Goal: Task Accomplishment & Management: Manage account settings

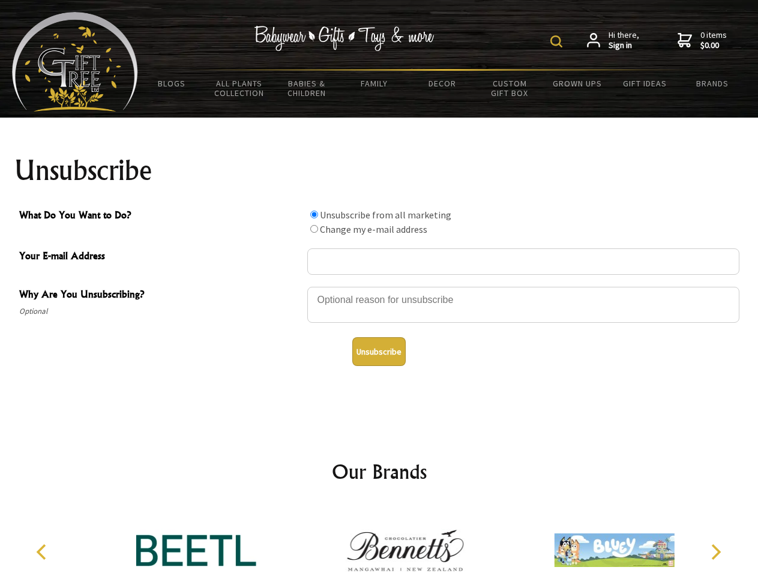
click at [558, 41] on img at bounding box center [556, 41] width 12 height 12
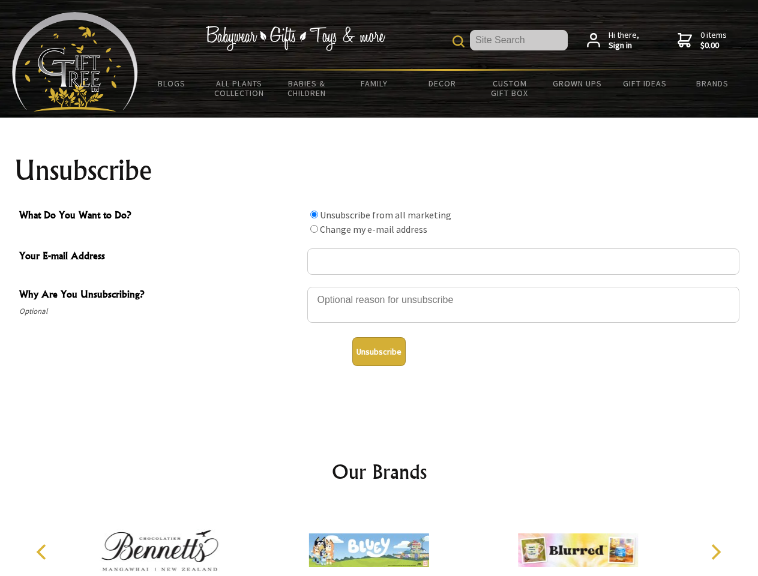
click at [379, 286] on div at bounding box center [523, 307] width 432 height 42
click at [314, 214] on input "What Do You Want to Do?" at bounding box center [314, 215] width 8 height 8
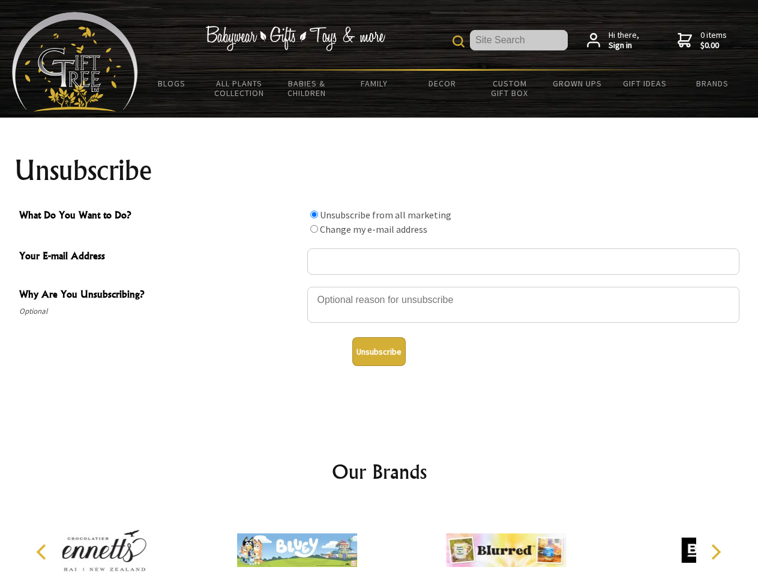
click at [314, 229] on input "What Do You Want to Do?" at bounding box center [314, 229] width 8 height 8
radio input "true"
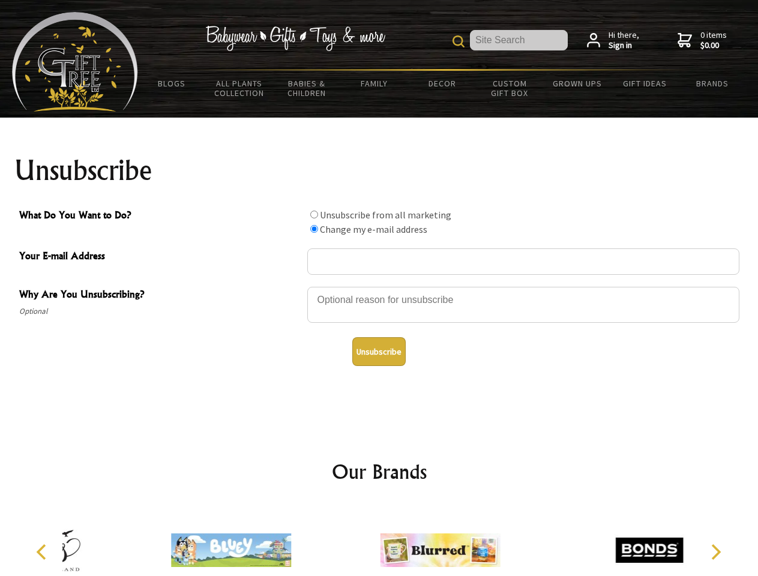
click at [379, 352] on button "Unsubscribe" at bounding box center [378, 351] width 53 height 29
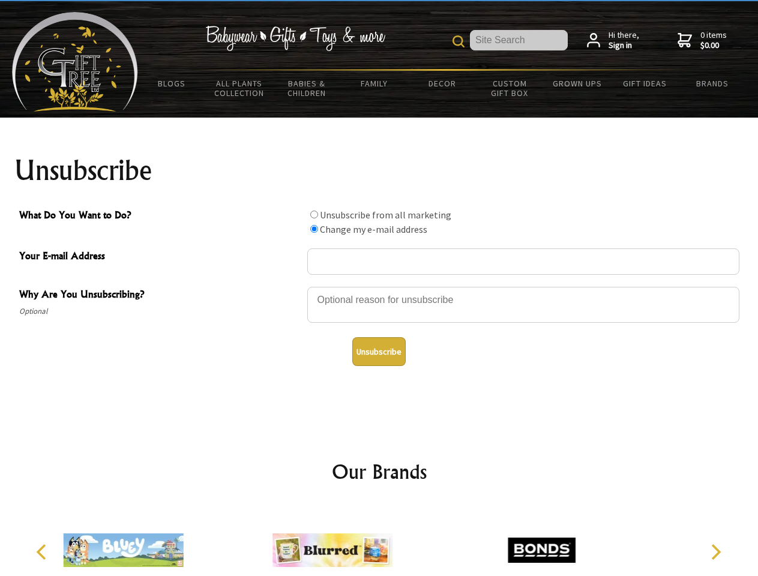
click at [379, 541] on img at bounding box center [332, 550] width 120 height 90
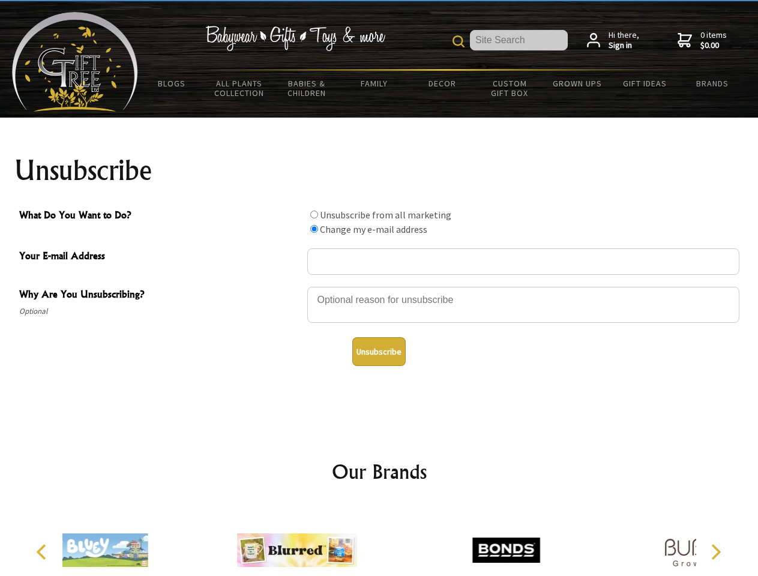
click at [43, 552] on icon "Previous" at bounding box center [43, 552] width 16 height 16
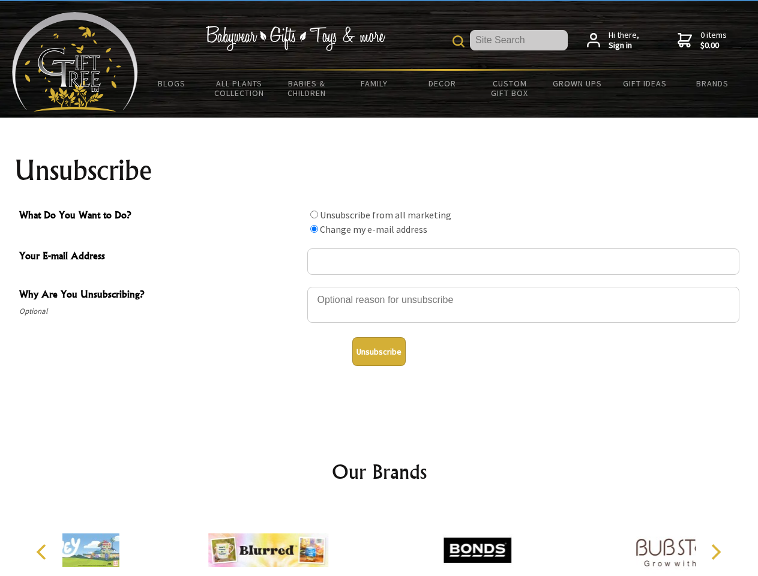
click at [715, 552] on icon "Next" at bounding box center [715, 552] width 16 height 16
